Goal: Information Seeking & Learning: Learn about a topic

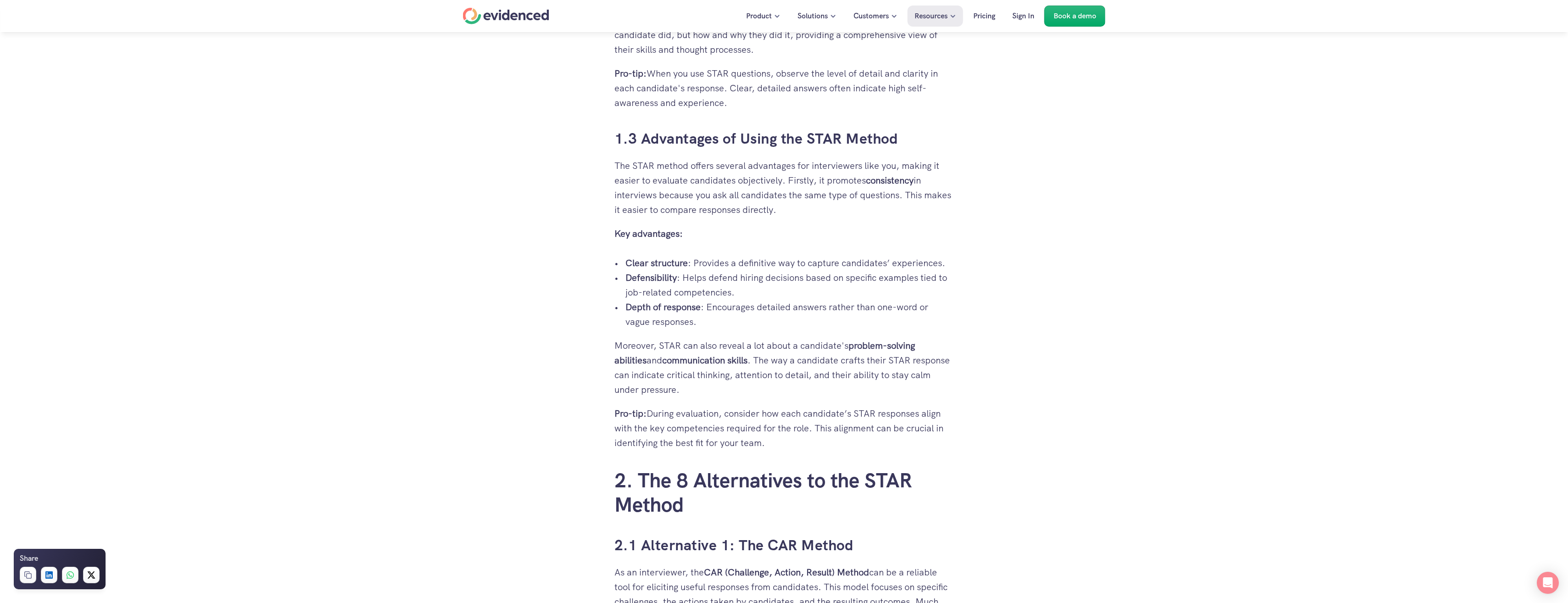
scroll to position [1147, 0]
click at [523, 14] on div "Home" at bounding box center [506, 16] width 86 height 16
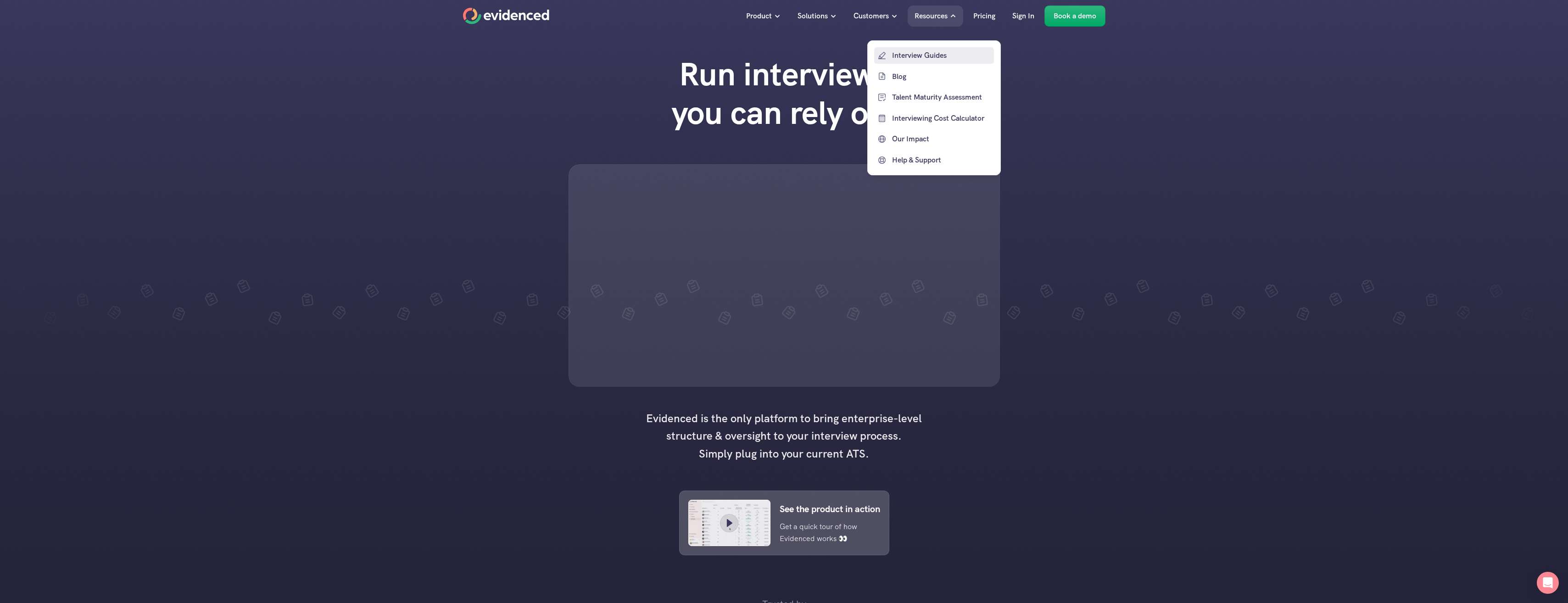
click at [929, 57] on p "Interview Guides" at bounding box center [942, 55] width 100 height 12
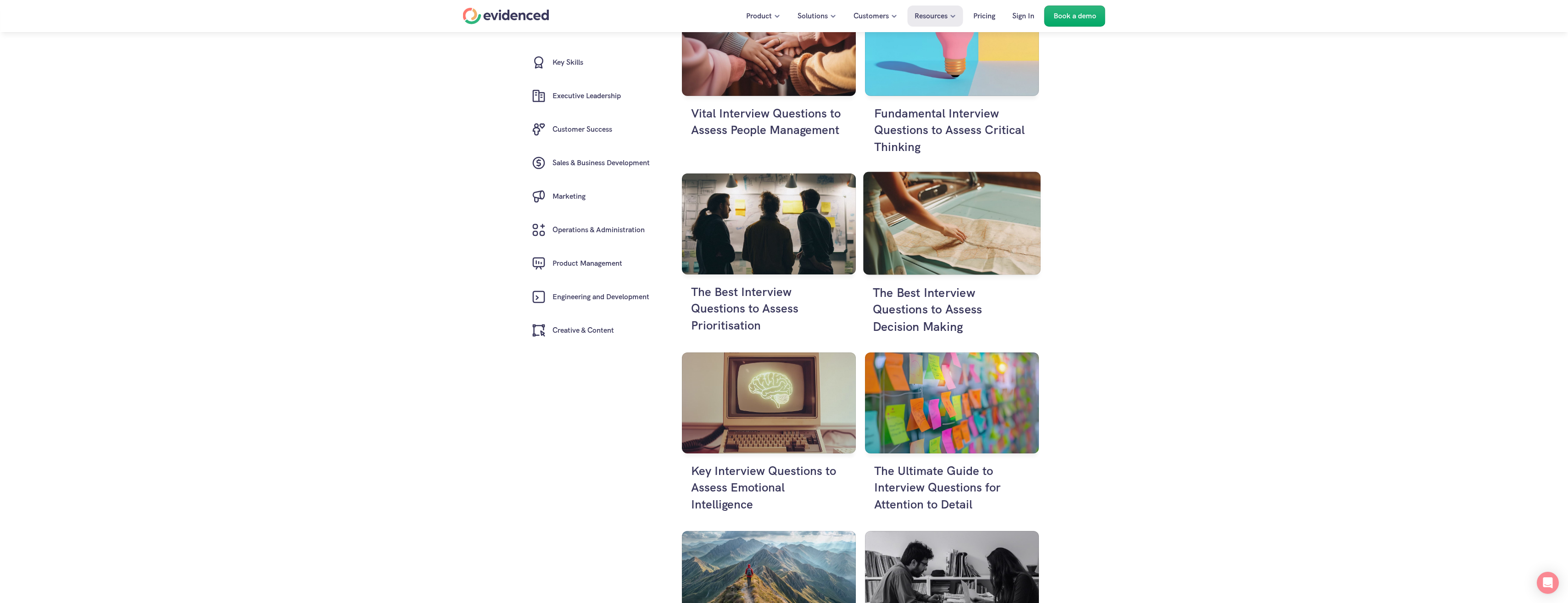
scroll to position [918, 0]
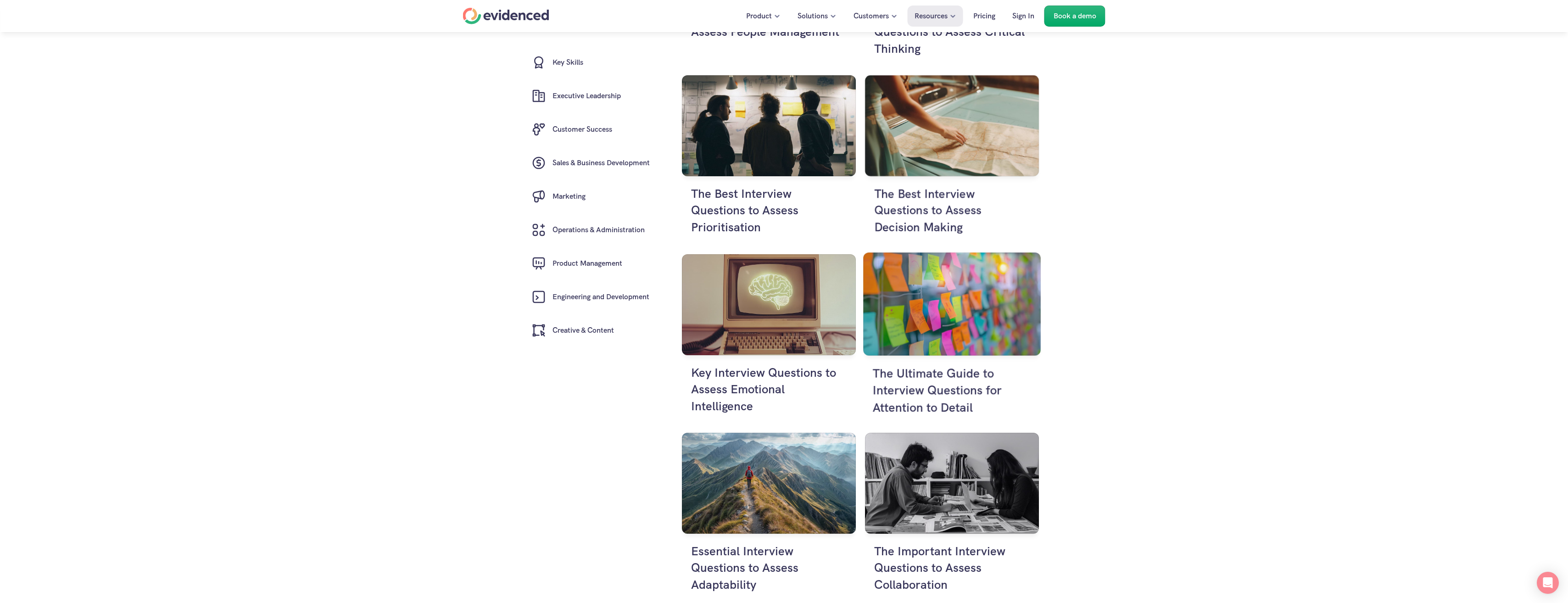
click at [948, 366] on h4 "The Ultimate Guide to Interview Questions for Attention to Detail" at bounding box center [951, 390] width 159 height 51
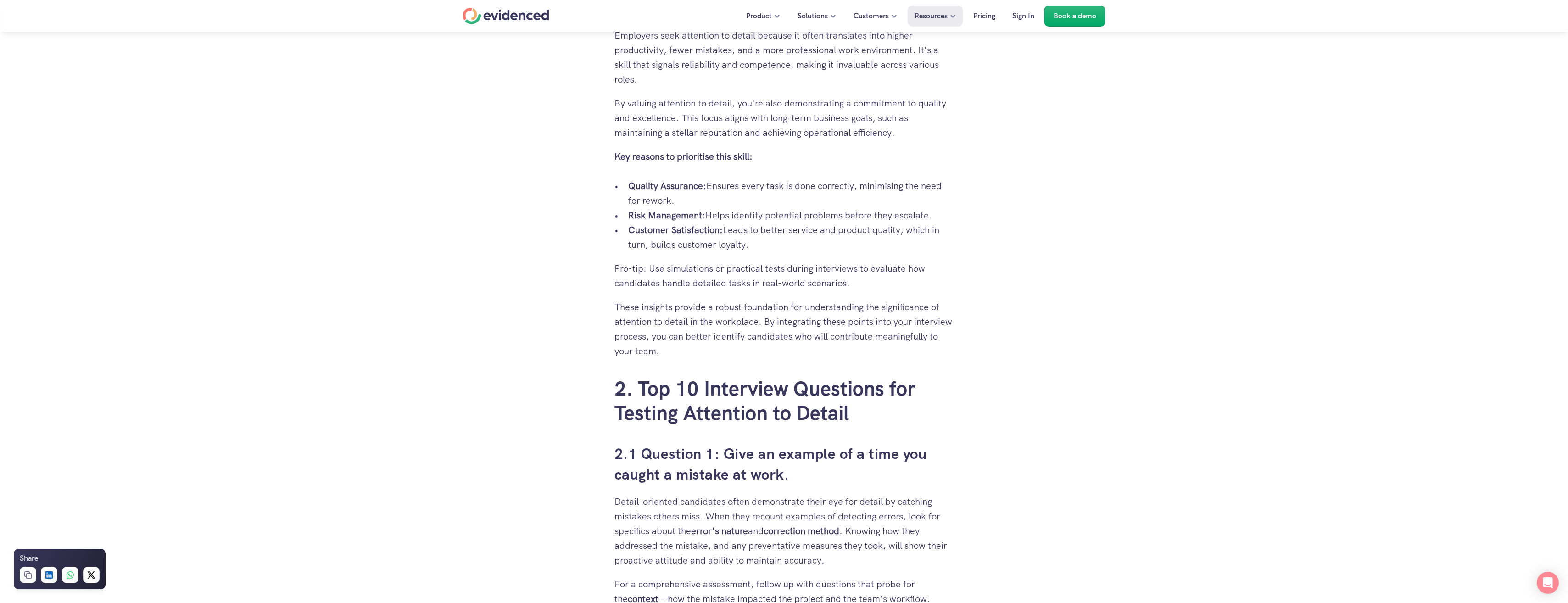
scroll to position [1147, 0]
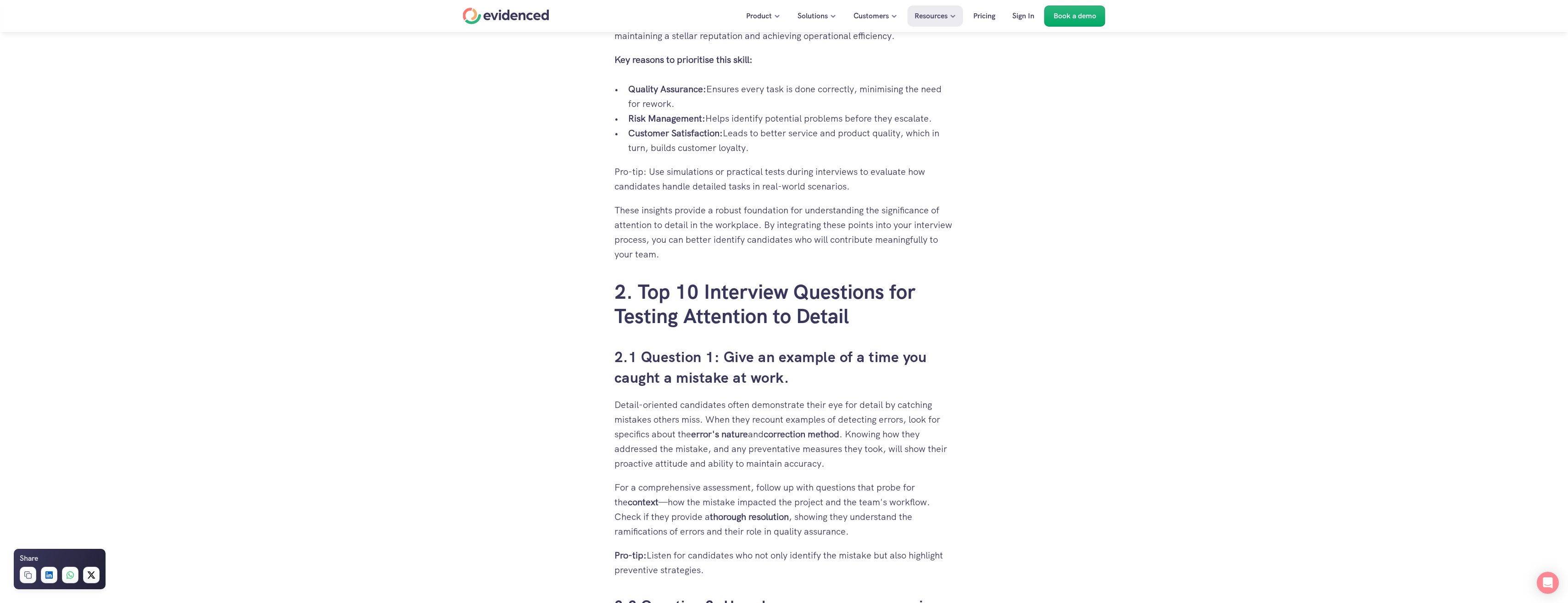
click at [685, 458] on p "Detail-oriented candidates often demonstrate their eye for detail by catching m…" at bounding box center [784, 434] width 340 height 74
